Goal: Find specific page/section: Find specific page/section

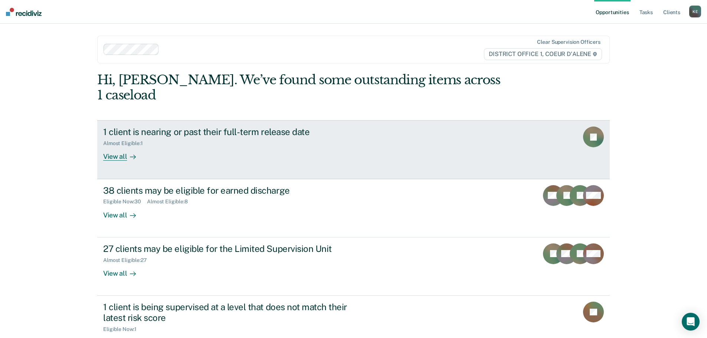
click at [111, 147] on div "View all" at bounding box center [124, 154] width 42 height 14
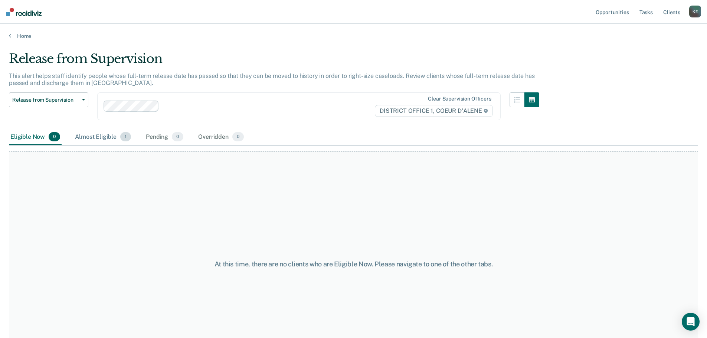
click at [101, 138] on div "Almost Eligible 1" at bounding box center [102, 137] width 59 height 16
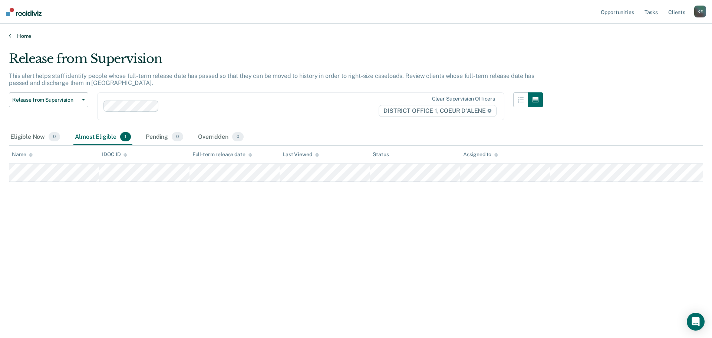
click at [10, 33] on icon at bounding box center [10, 36] width 2 height 6
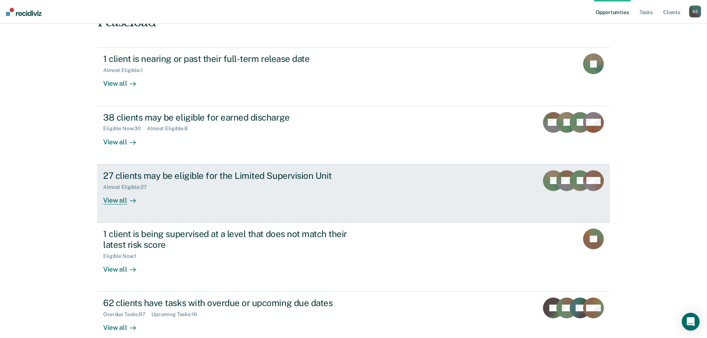
scroll to position [74, 0]
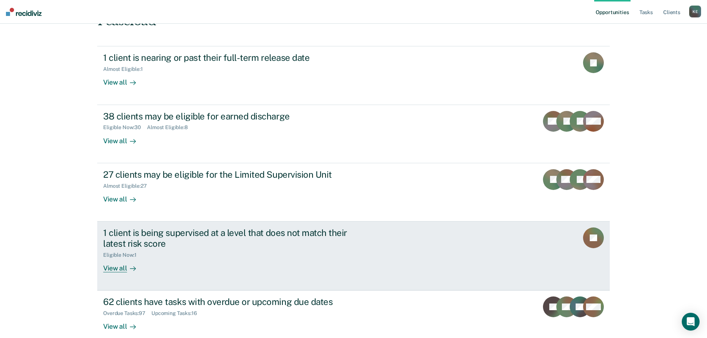
click at [113, 258] on div "View all" at bounding box center [124, 265] width 42 height 14
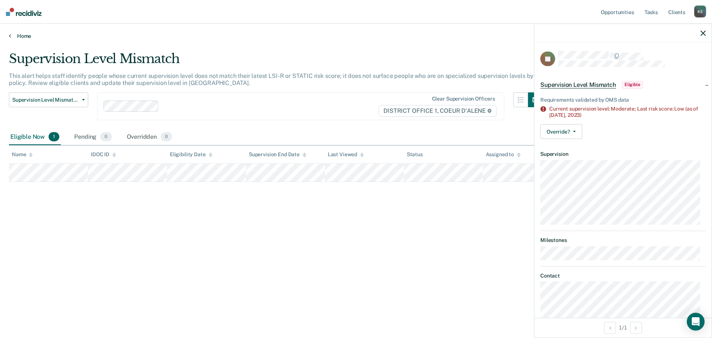
drag, startPoint x: 56, startPoint y: 164, endPoint x: 10, endPoint y: 35, distance: 136.4
click at [10, 35] on icon at bounding box center [10, 36] width 2 height 6
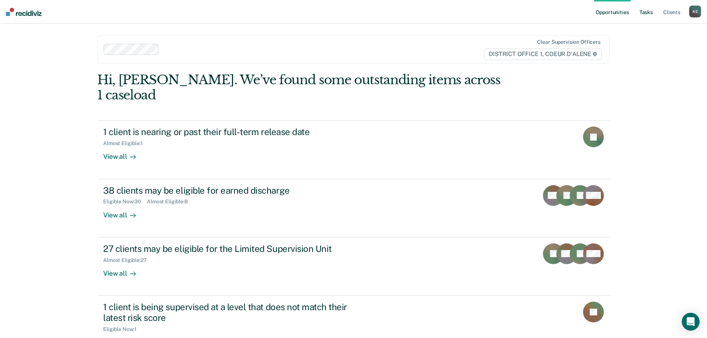
click at [649, 12] on link "Tasks" at bounding box center [646, 12] width 16 height 24
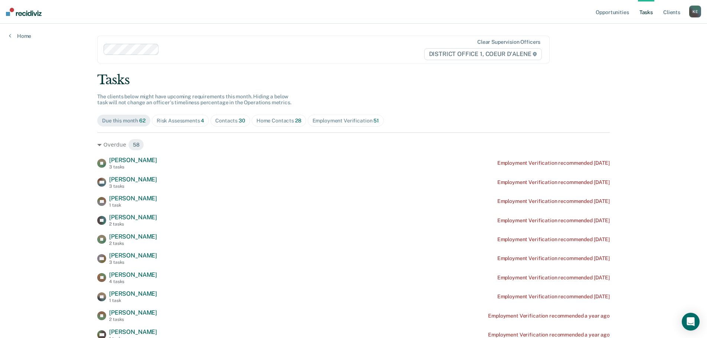
click at [223, 121] on div "Contacts 30" at bounding box center [230, 121] width 30 height 6
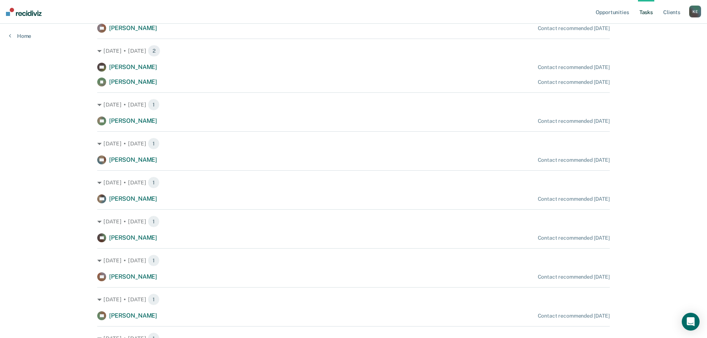
scroll to position [816, 0]
